Goal: Information Seeking & Learning: Learn about a topic

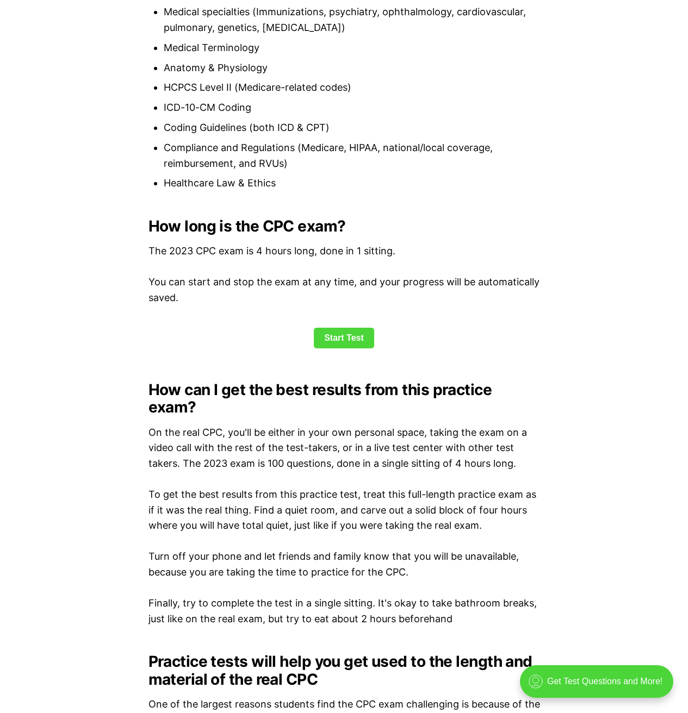
scroll to position [1305, 0]
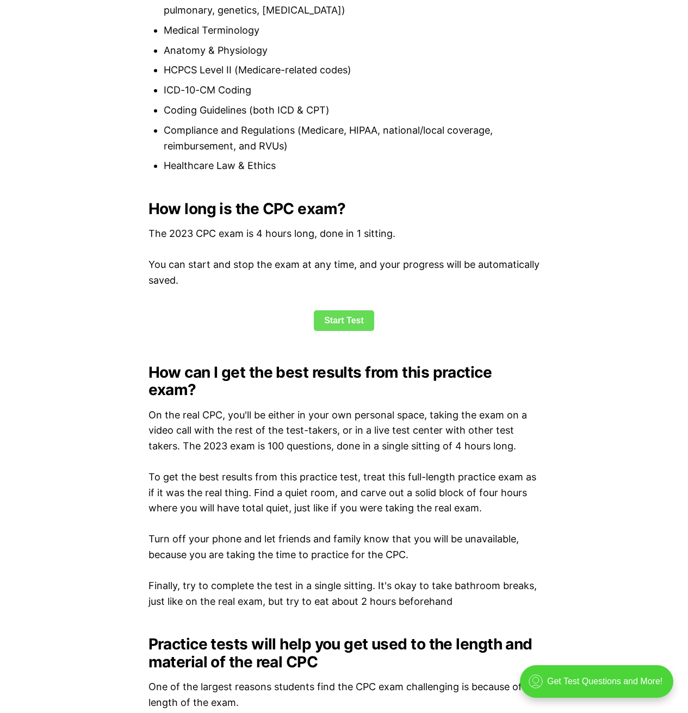
click at [350, 317] on link "Start Test" at bounding box center [344, 320] width 60 height 21
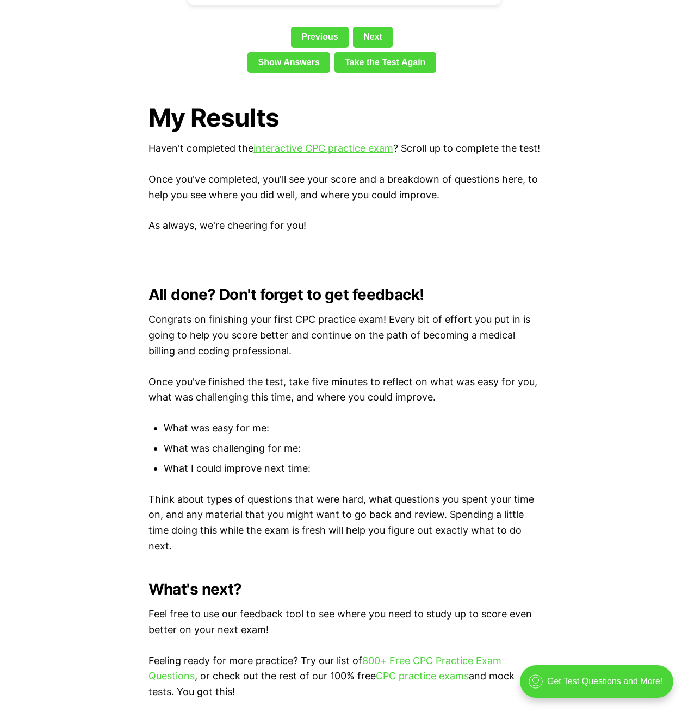
scroll to position [2328, 0]
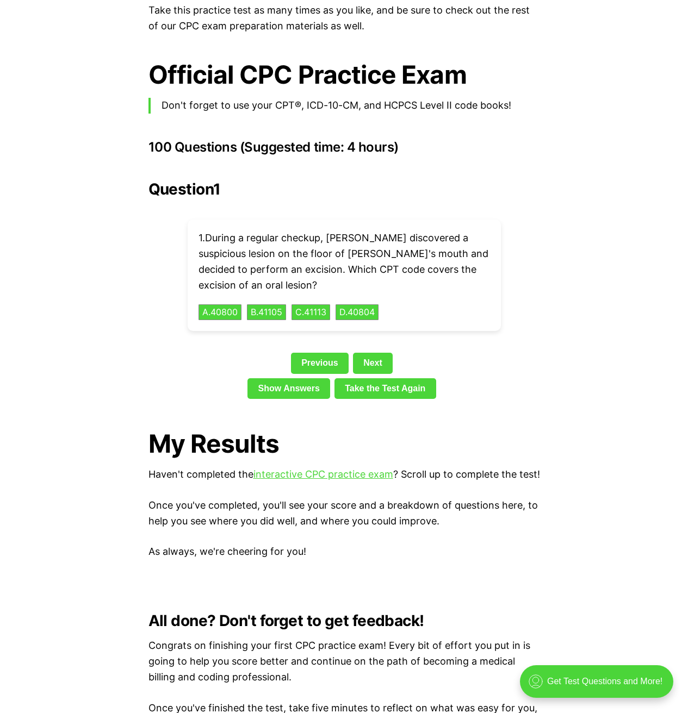
click at [327, 284] on div "1 . During a regular checkup, [PERSON_NAME] discovered a suspicious lesion on t…" at bounding box center [344, 275] width 313 height 111
click at [340, 287] on div "1 . During a regular checkup, [PERSON_NAME] discovered a suspicious lesion on t…" at bounding box center [344, 275] width 313 height 111
click at [331, 304] on button "C . 41113" at bounding box center [310, 312] width 41 height 17
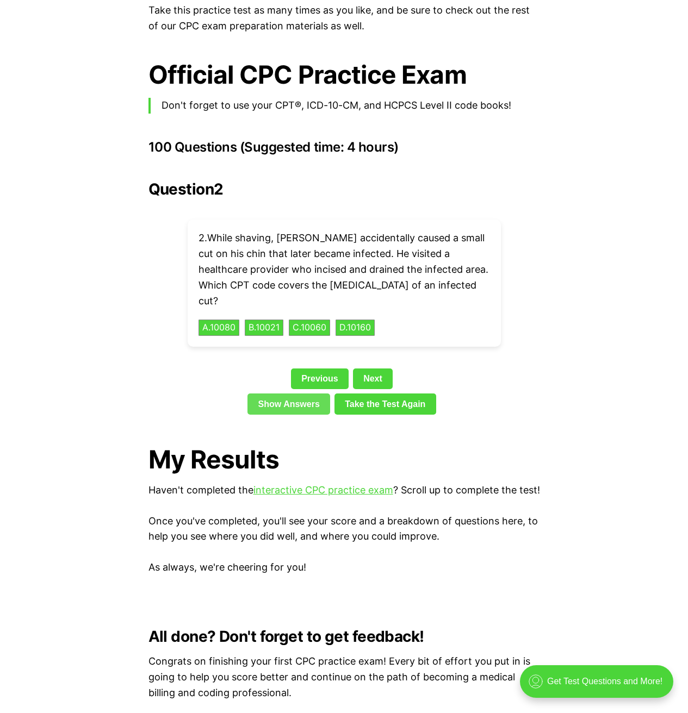
click at [290, 394] on link "Show Answers" at bounding box center [288, 404] width 83 height 21
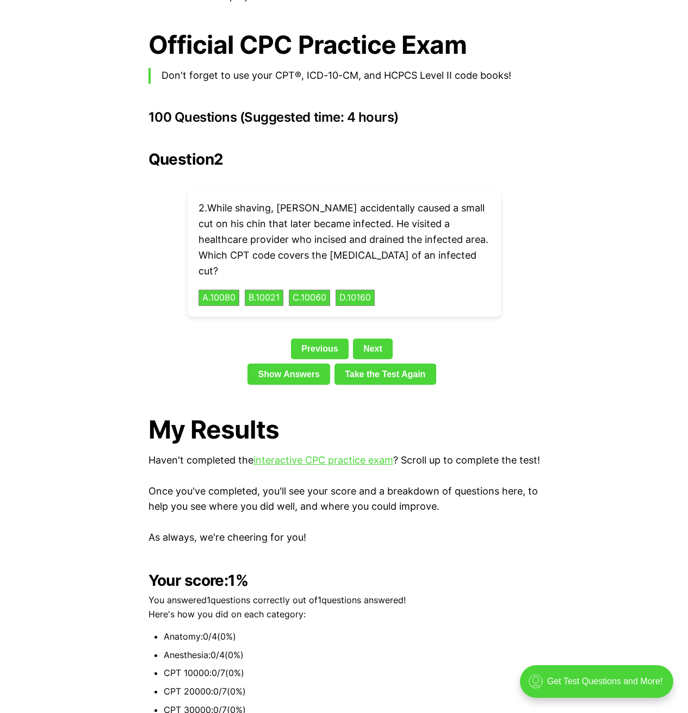
scroll to position [2260, 0]
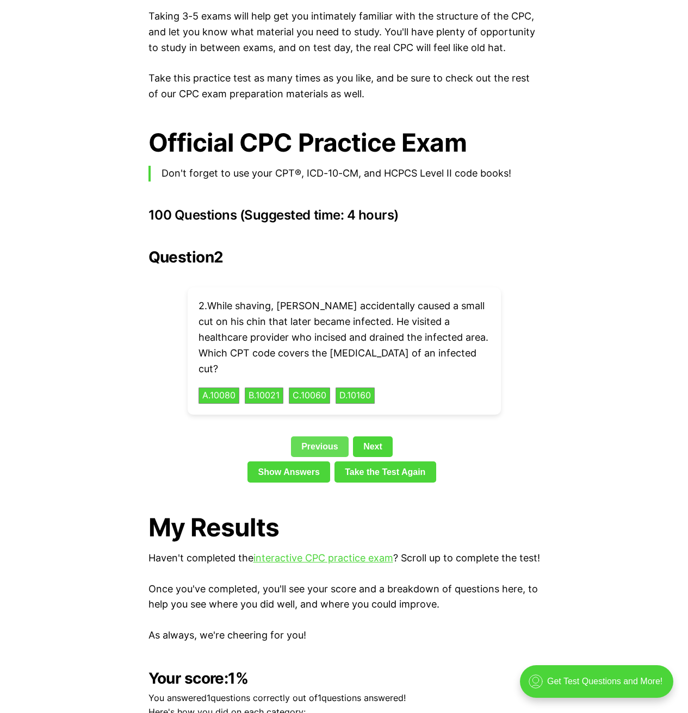
click at [314, 436] on link "Previous" at bounding box center [320, 446] width 58 height 21
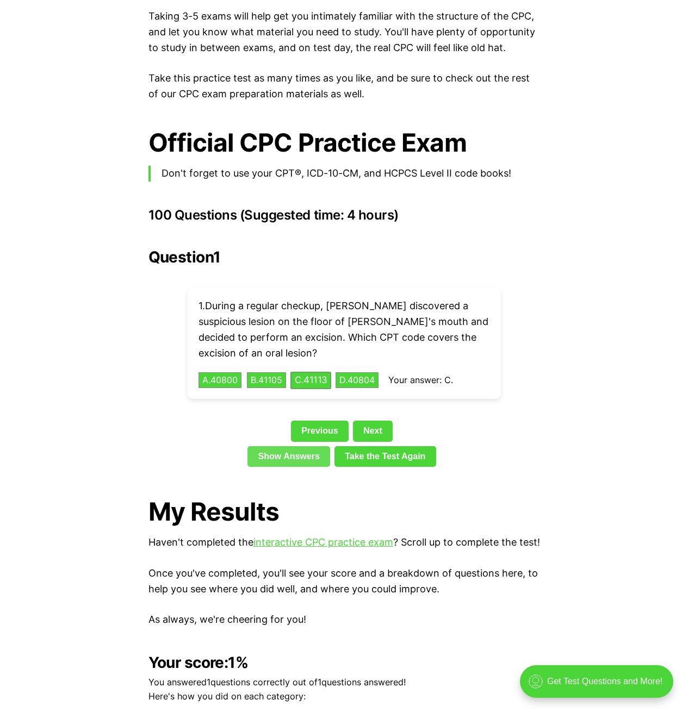
click at [306, 446] on link "Show Answers" at bounding box center [288, 456] width 83 height 21
click at [364, 421] on link "Next" at bounding box center [373, 431] width 40 height 21
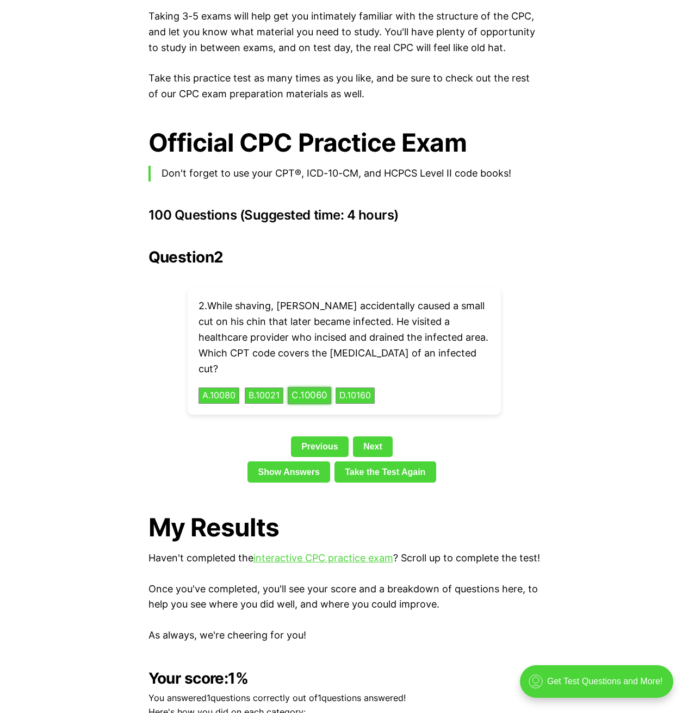
click at [331, 388] on button "C . 10060" at bounding box center [309, 396] width 43 height 17
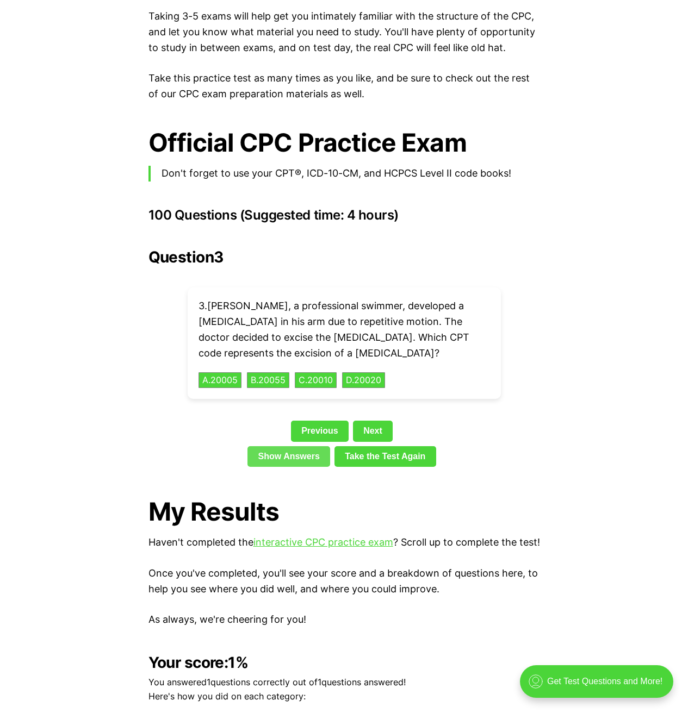
click at [320, 446] on link "Show Answers" at bounding box center [288, 456] width 83 height 21
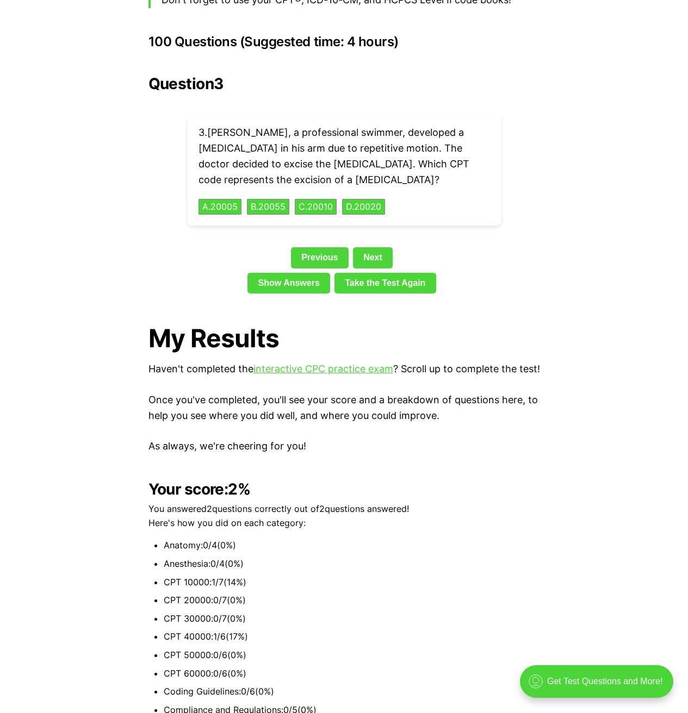
scroll to position [2244, 0]
